Goal: Information Seeking & Learning: Find specific page/section

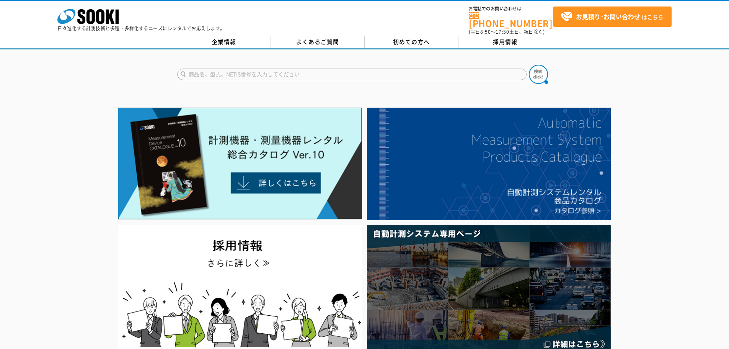
click at [253, 69] on input "text" at bounding box center [351, 74] width 349 height 11
type input "耐圧"
click at [529, 65] on button at bounding box center [538, 74] width 19 height 19
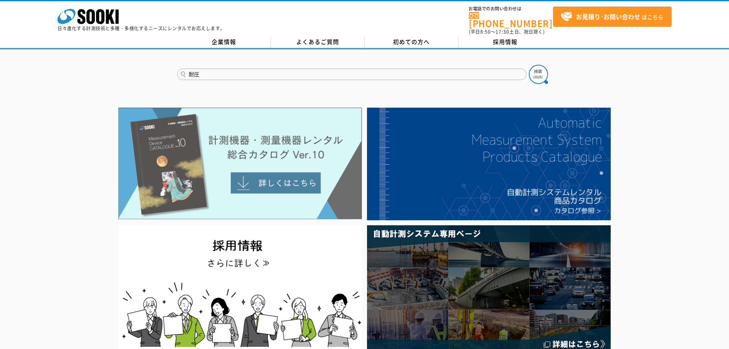
click at [216, 140] on img at bounding box center [240, 164] width 244 height 112
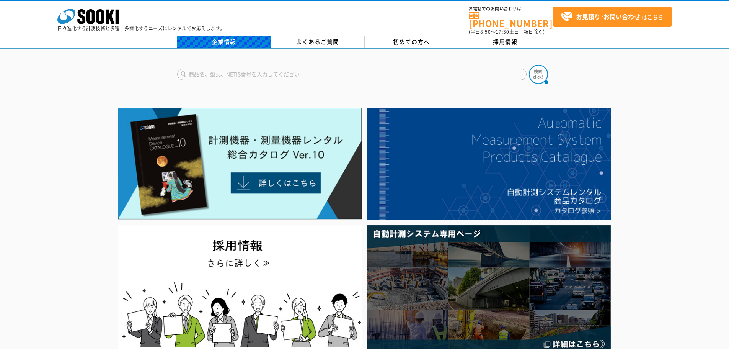
click at [247, 41] on link "企業情報" at bounding box center [224, 41] width 94 height 11
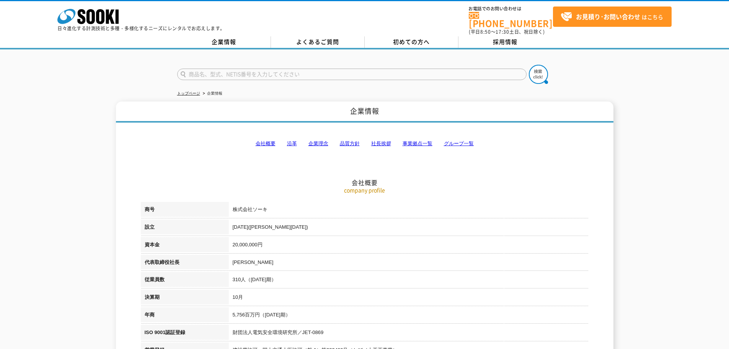
click at [422, 140] on link "事業拠点一覧" at bounding box center [418, 143] width 30 height 6
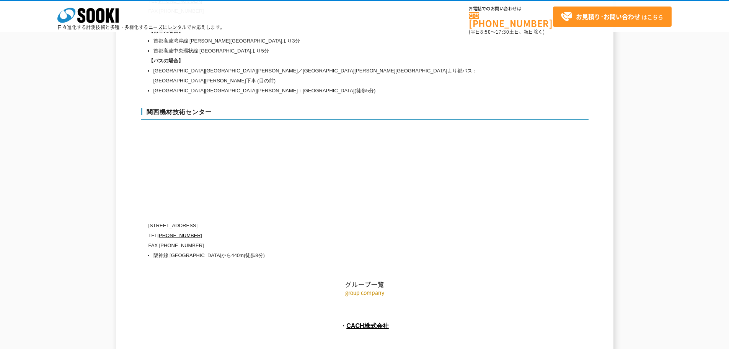
scroll to position [3439, 0]
